Goal: Task Accomplishment & Management: Use online tool/utility

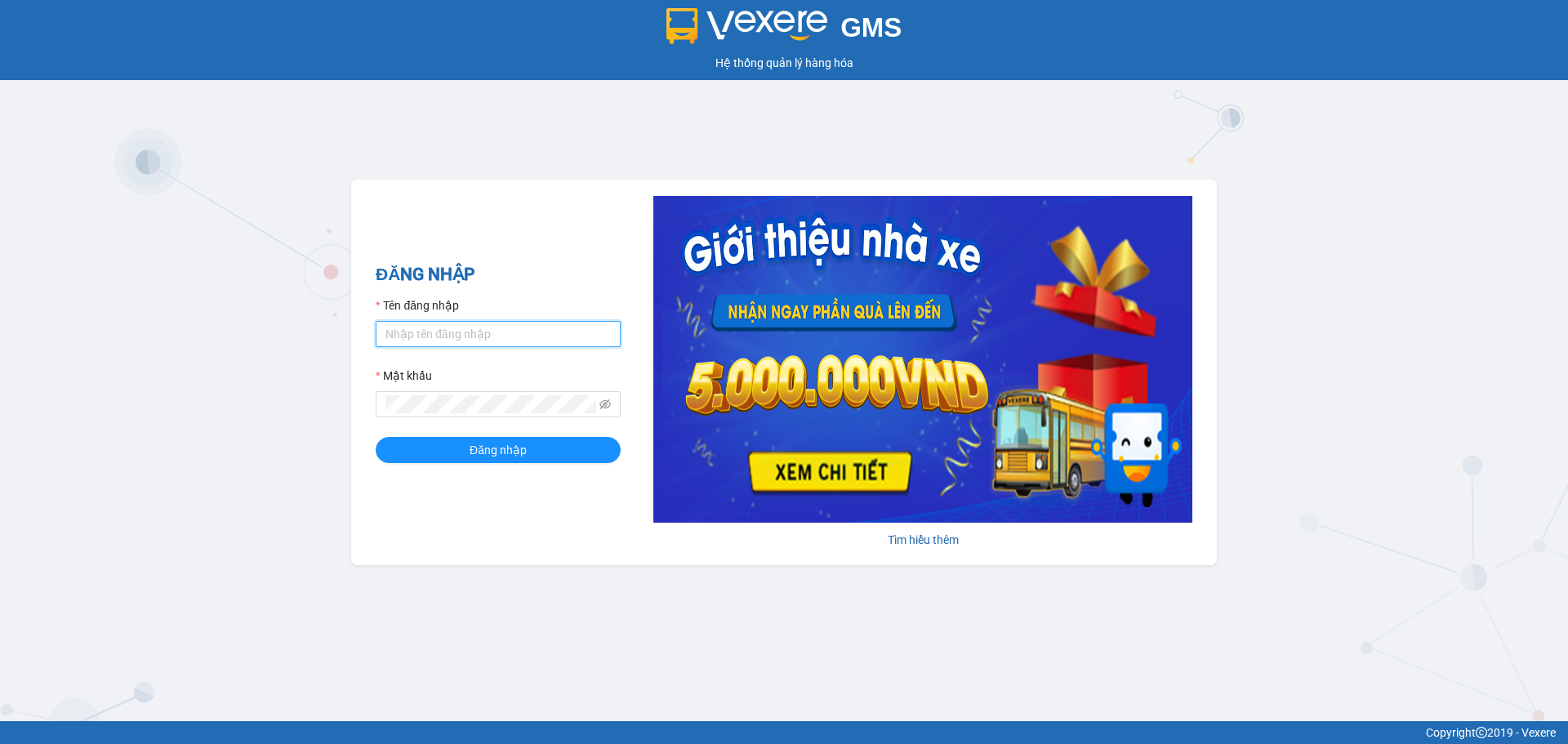
click at [435, 329] on input "Tên đăng nhập" at bounding box center [499, 334] width 245 height 26
type input "huyenhoa.tankimchi"
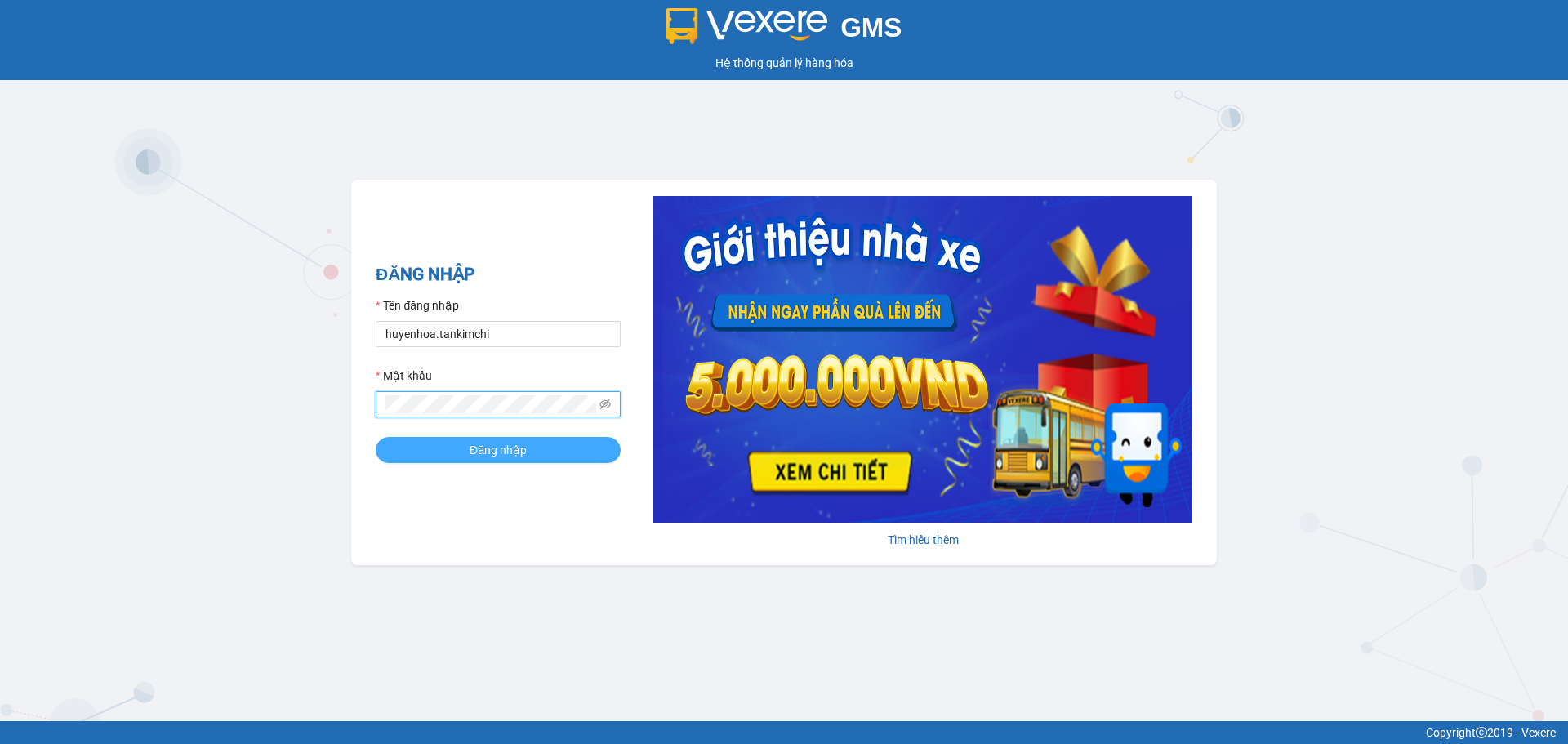
click at [515, 449] on span "Đăng nhập" at bounding box center [498, 449] width 57 height 18
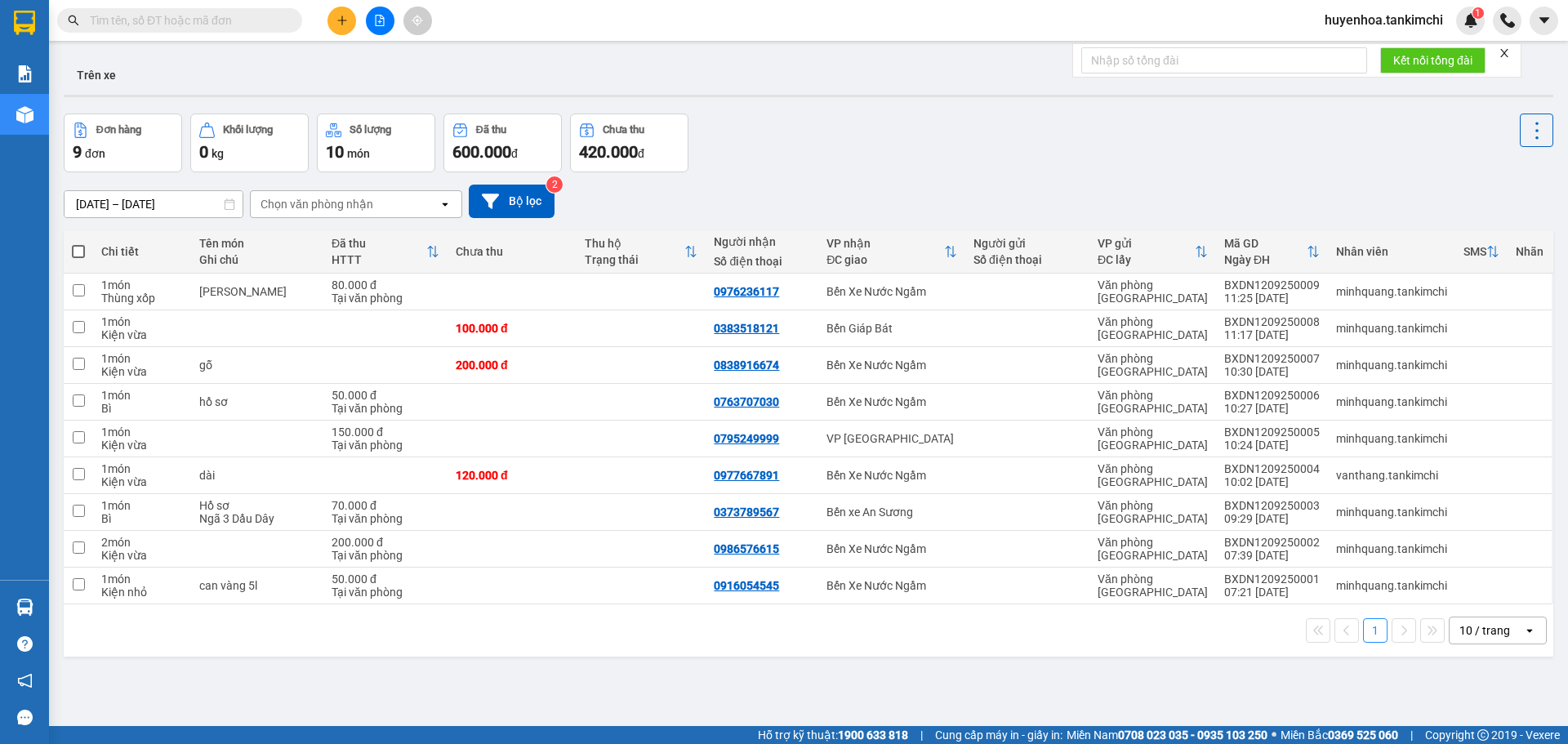
click at [238, 20] on input "text" at bounding box center [185, 19] width 193 height 18
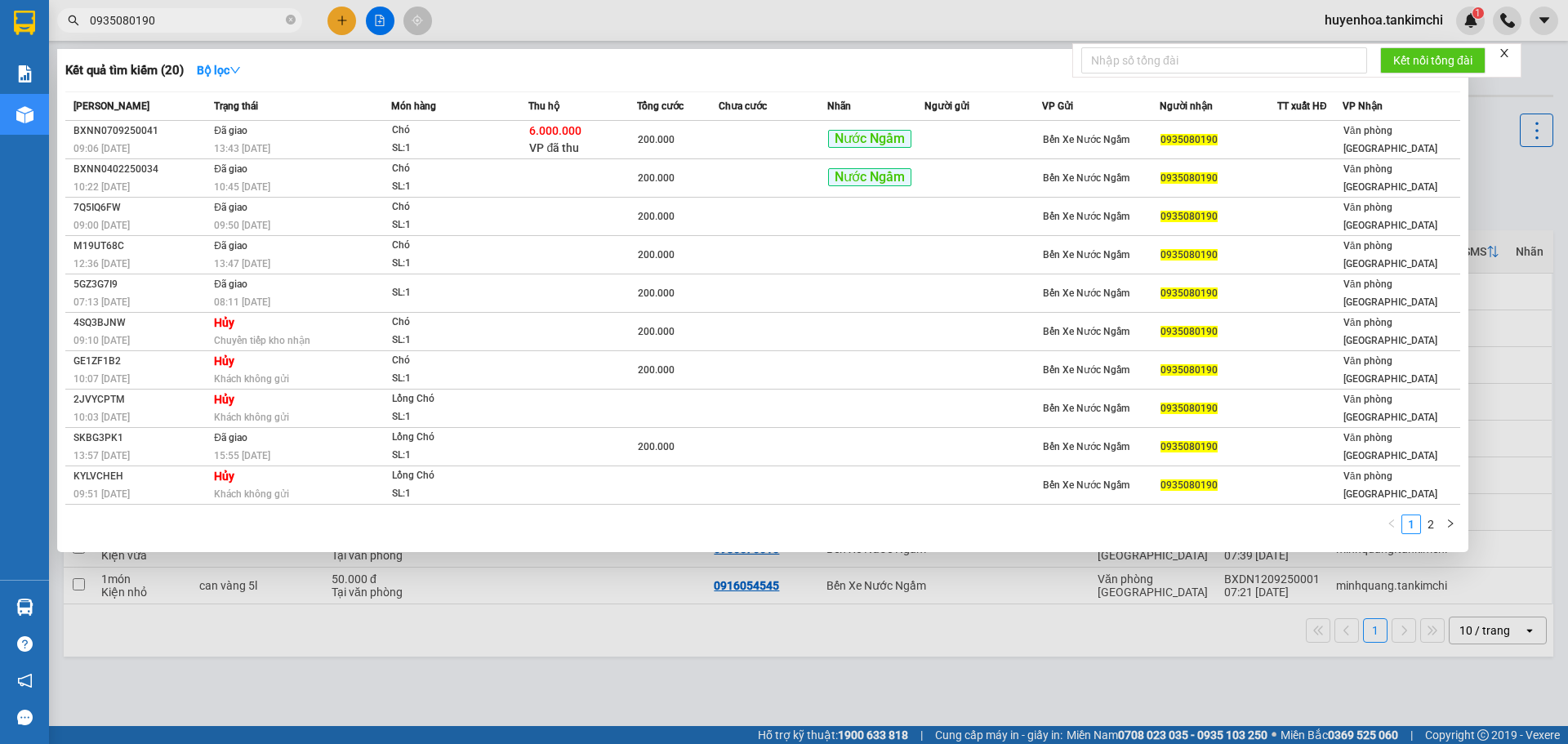
type input "0935080190"
